Goal: Task Accomplishment & Management: Use online tool/utility

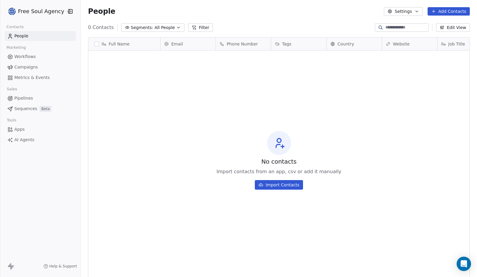
scroll to position [240, 392]
click at [62, 11] on html "Free Soul Agency Contacts People Marketing Workflows Campaigns Metrics & Events…" at bounding box center [238, 138] width 477 height 277
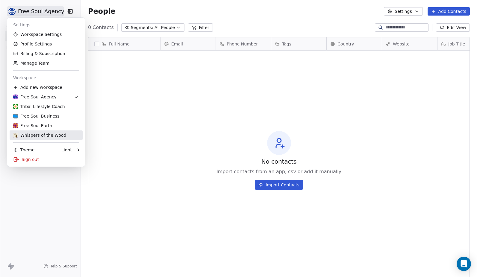
click at [47, 134] on div "Whispers of the Wood" at bounding box center [39, 135] width 53 height 6
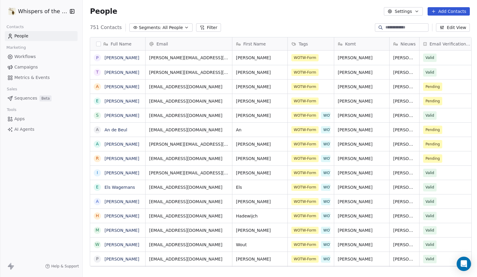
scroll to position [240, 392]
click at [166, 28] on span "All People" at bounding box center [173, 28] width 20 height 6
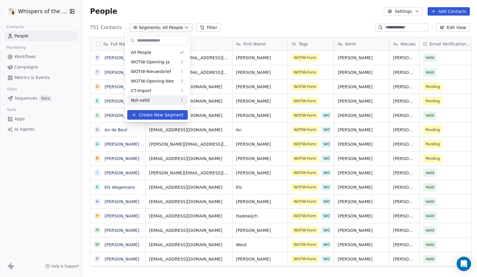
click at [153, 99] on div "Not-valid" at bounding box center [157, 101] width 61 height 10
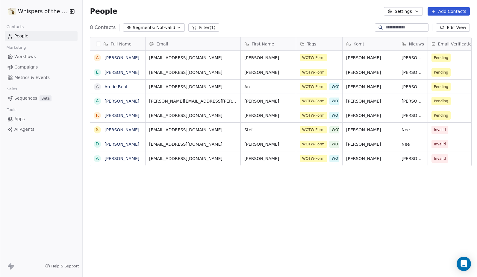
scroll to position [0, 16]
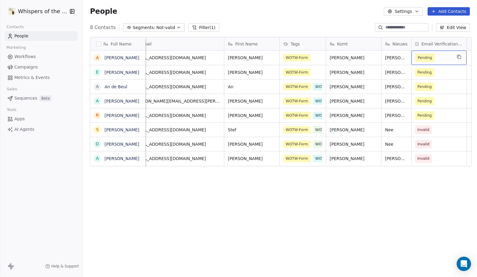
click at [445, 57] on span "Pending" at bounding box center [433, 58] width 37 height 8
click at [423, 60] on span "Pending" at bounding box center [425, 58] width 14 height 6
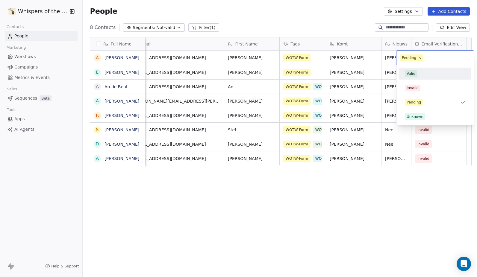
click at [409, 72] on div "Valid" at bounding box center [411, 73] width 9 height 5
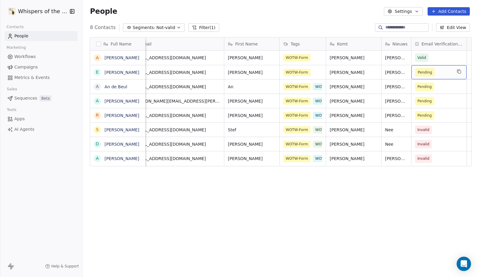
click at [420, 73] on span "Pending" at bounding box center [425, 72] width 14 height 6
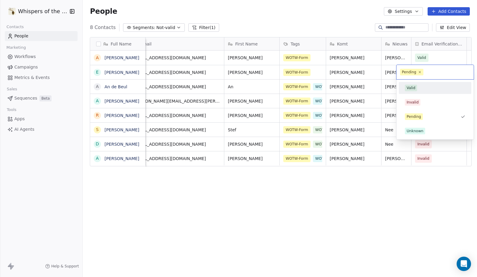
click at [411, 87] on div "Valid" at bounding box center [411, 87] width 9 height 5
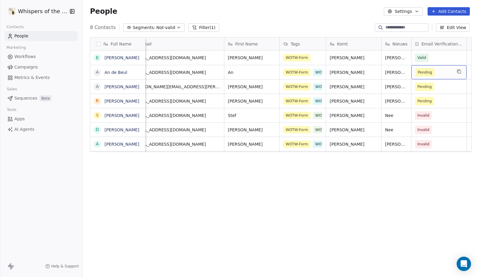
click at [424, 72] on span "Pending" at bounding box center [425, 72] width 14 height 6
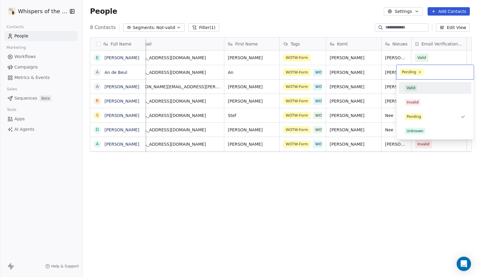
click at [414, 85] on span "Valid" at bounding box center [411, 88] width 12 height 7
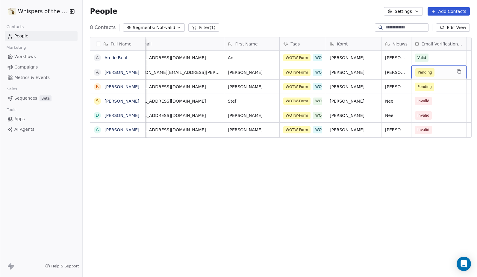
click at [422, 73] on span "Pending" at bounding box center [425, 72] width 14 height 6
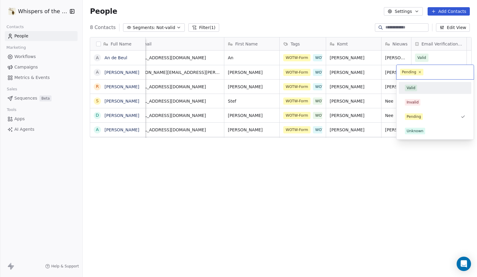
click at [420, 88] on div "Valid" at bounding box center [435, 88] width 61 height 7
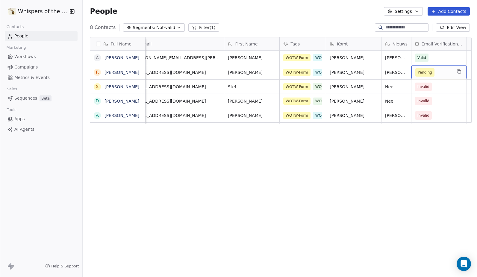
click at [427, 72] on span "Pending" at bounding box center [425, 72] width 14 height 6
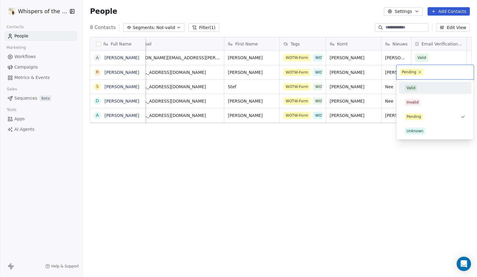
click at [421, 88] on div "Valid" at bounding box center [435, 88] width 61 height 7
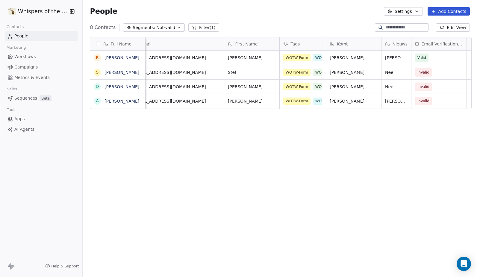
drag, startPoint x: 294, startPoint y: 170, endPoint x: 266, endPoint y: 152, distance: 32.7
click at [294, 170] on div "Full Name R [PERSON_NAME] S Stef [PERSON_NAME] D [PERSON_NAME] A [PERSON_NAME] …" at bounding box center [280, 154] width 394 height 244
click at [176, 27] on icon "button" at bounding box center [178, 27] width 5 height 5
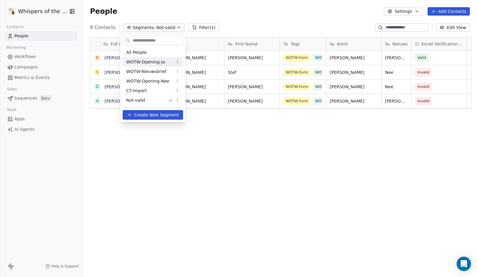
click at [161, 62] on span "WOTW-Opening-Ja" at bounding box center [145, 62] width 39 height 6
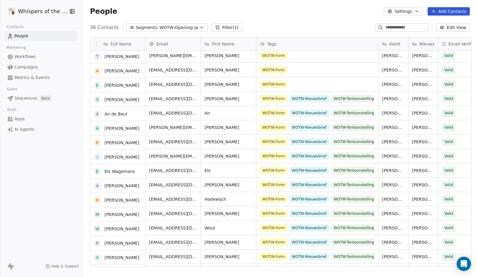
scroll to position [0, 0]
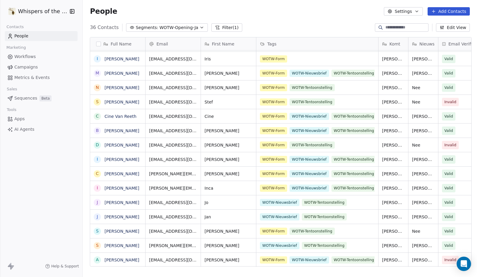
click at [23, 66] on span "Campaigns" at bounding box center [25, 67] width 23 height 6
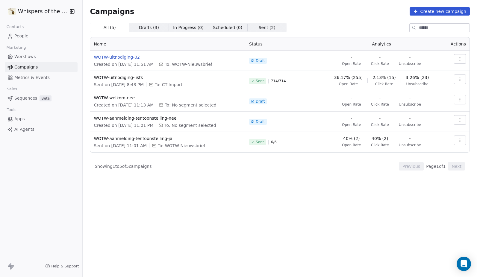
click at [120, 58] on span "WOTW-uitnodiging-02" at bounding box center [168, 57] width 148 height 6
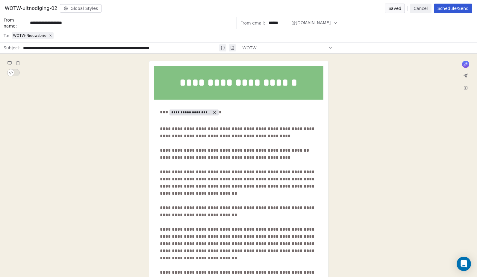
click at [50, 36] on icon at bounding box center [51, 36] width 4 height 4
click at [48, 35] on div "Select a segment" at bounding box center [243, 35] width 462 height 13
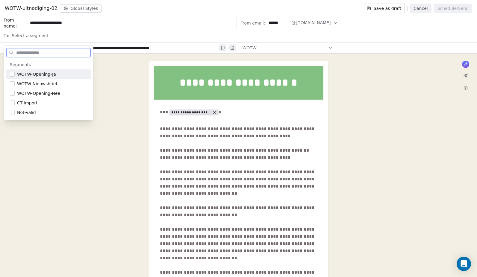
click at [14, 75] on button "Suggestions" at bounding box center [12, 74] width 5 height 5
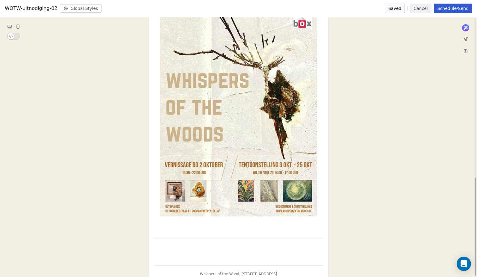
scroll to position [422, 0]
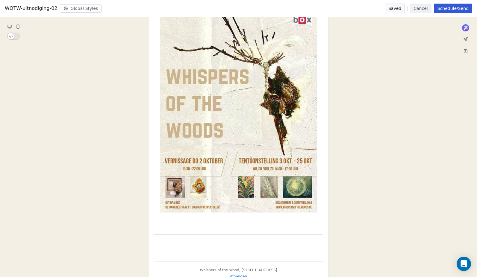
click at [453, 8] on button "Schedule/Send" at bounding box center [453, 9] width 38 height 10
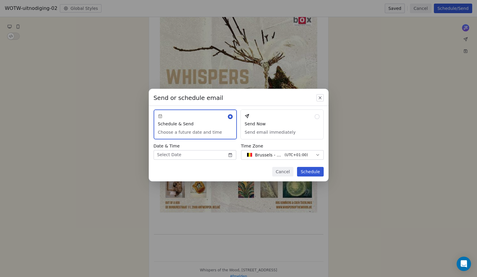
click at [267, 125] on button "Send Now Send email immediately" at bounding box center [282, 125] width 83 height 30
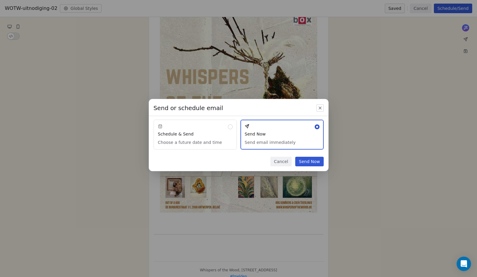
click at [309, 161] on button "Send Now" at bounding box center [309, 162] width 28 height 10
